Goal: Obtain resource: Obtain resource

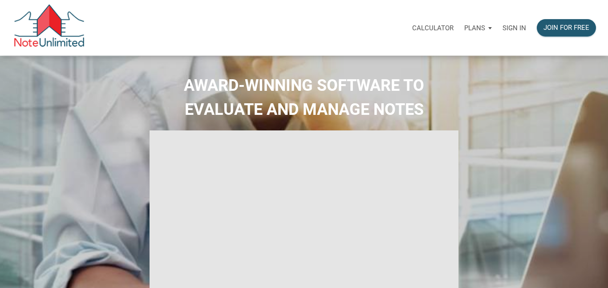
click at [514, 25] on p "Sign in" at bounding box center [514, 28] width 24 height 8
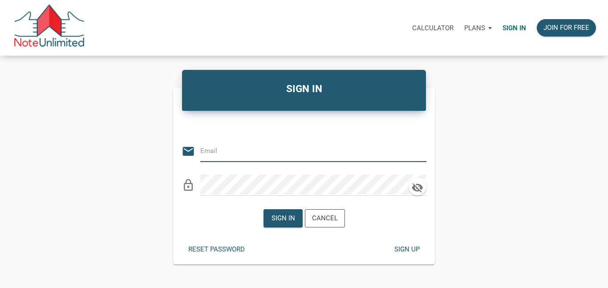
type input "bmtmlyoung@gmail.com"
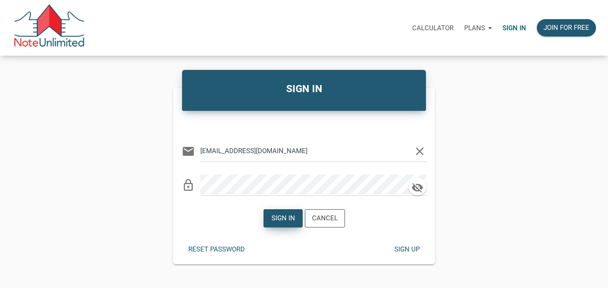
click at [284, 219] on div "Sign in" at bounding box center [283, 218] width 24 height 10
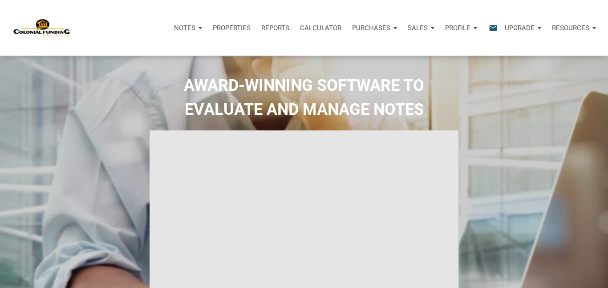
type input "Introduction to new features"
select select
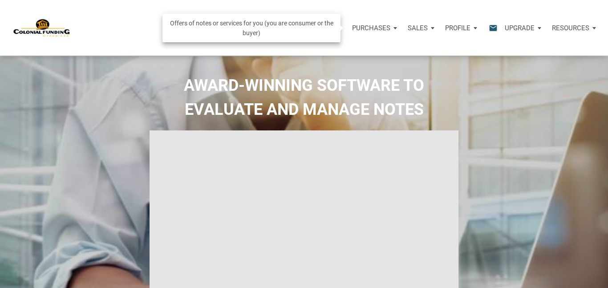
click at [376, 28] on p "Purchases" at bounding box center [371, 28] width 38 height 8
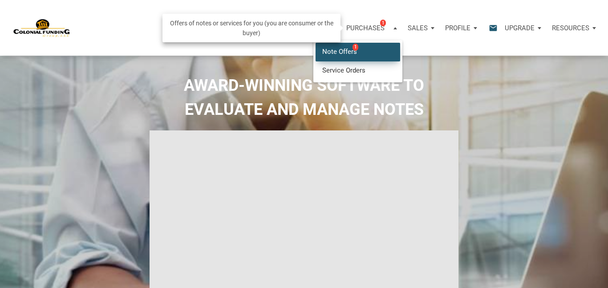
click at [342, 50] on link "Note Offers 1" at bounding box center [358, 52] width 85 height 18
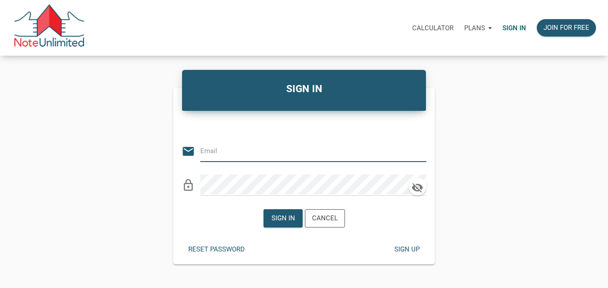
type input "bmtmlyoung@gmail.com"
click at [282, 215] on div "Sign in" at bounding box center [283, 218] width 24 height 10
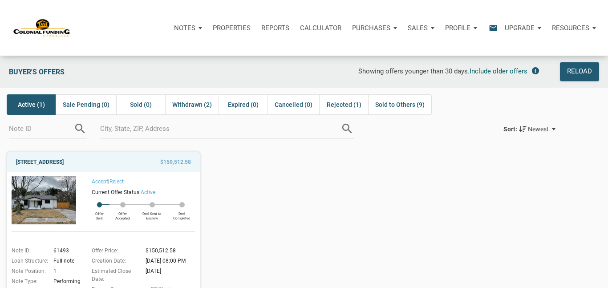
click at [64, 161] on link "712 Ave M, S. Houston, TX, 77587" at bounding box center [40, 162] width 48 height 11
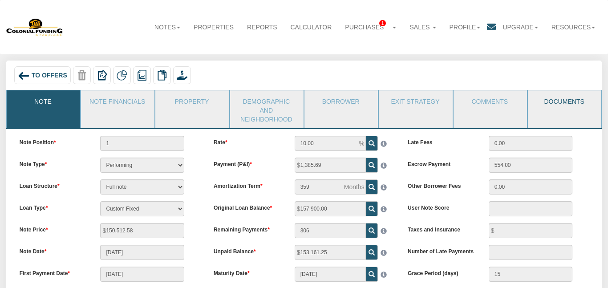
click at [564, 97] on link "Documents" at bounding box center [564, 101] width 73 height 22
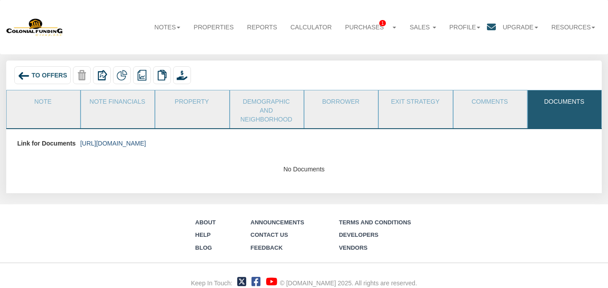
click at [146, 141] on link "[URL][DOMAIN_NAME]" at bounding box center [113, 143] width 66 height 7
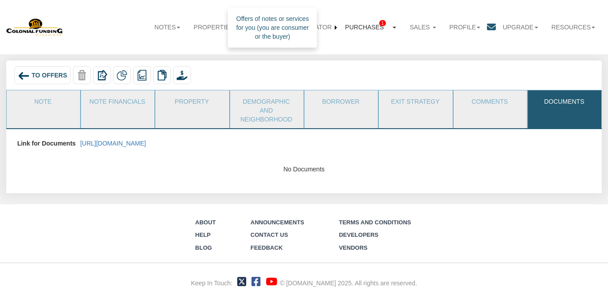
click at [363, 27] on link "Purchases 1" at bounding box center [370, 27] width 65 height 20
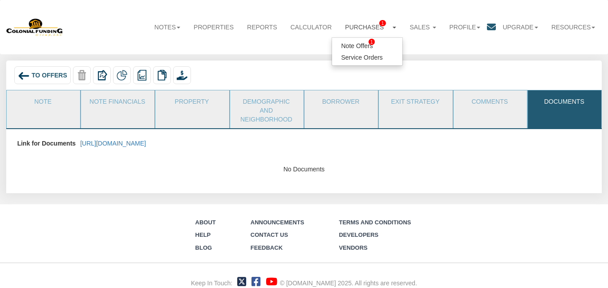
click at [419, 45] on div "Notes Dashboard Transactions Properties Reports Calculator Purchases 1 Note Off…" at bounding box center [304, 27] width 596 height 42
click at [45, 78] on span "To Offers" at bounding box center [50, 75] width 36 height 7
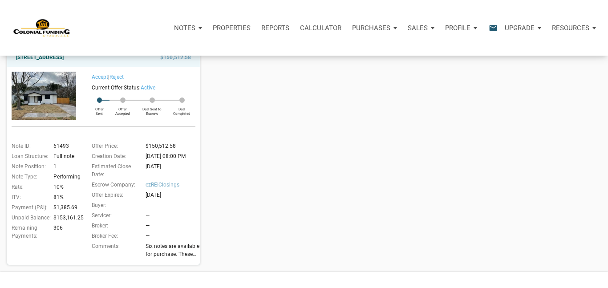
scroll to position [105, 0]
